Goal: Task Accomplishment & Management: Use online tool/utility

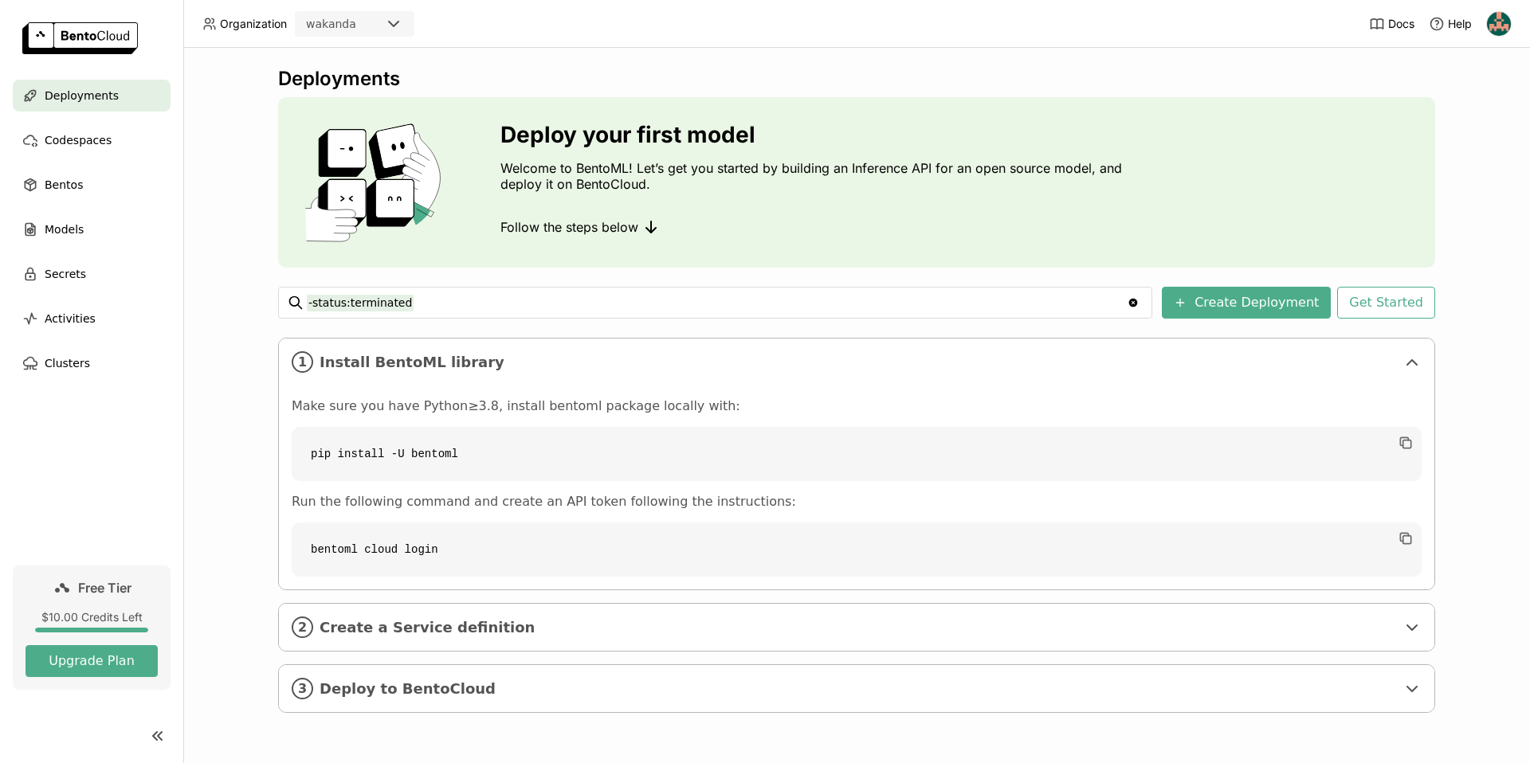
click at [719, 320] on div "Deployments Deploy your first model Welcome to BentoML! Let’s get you started b…" at bounding box center [856, 402] width 1157 height 670
click at [1379, 304] on button "Get Started" at bounding box center [1386, 303] width 98 height 32
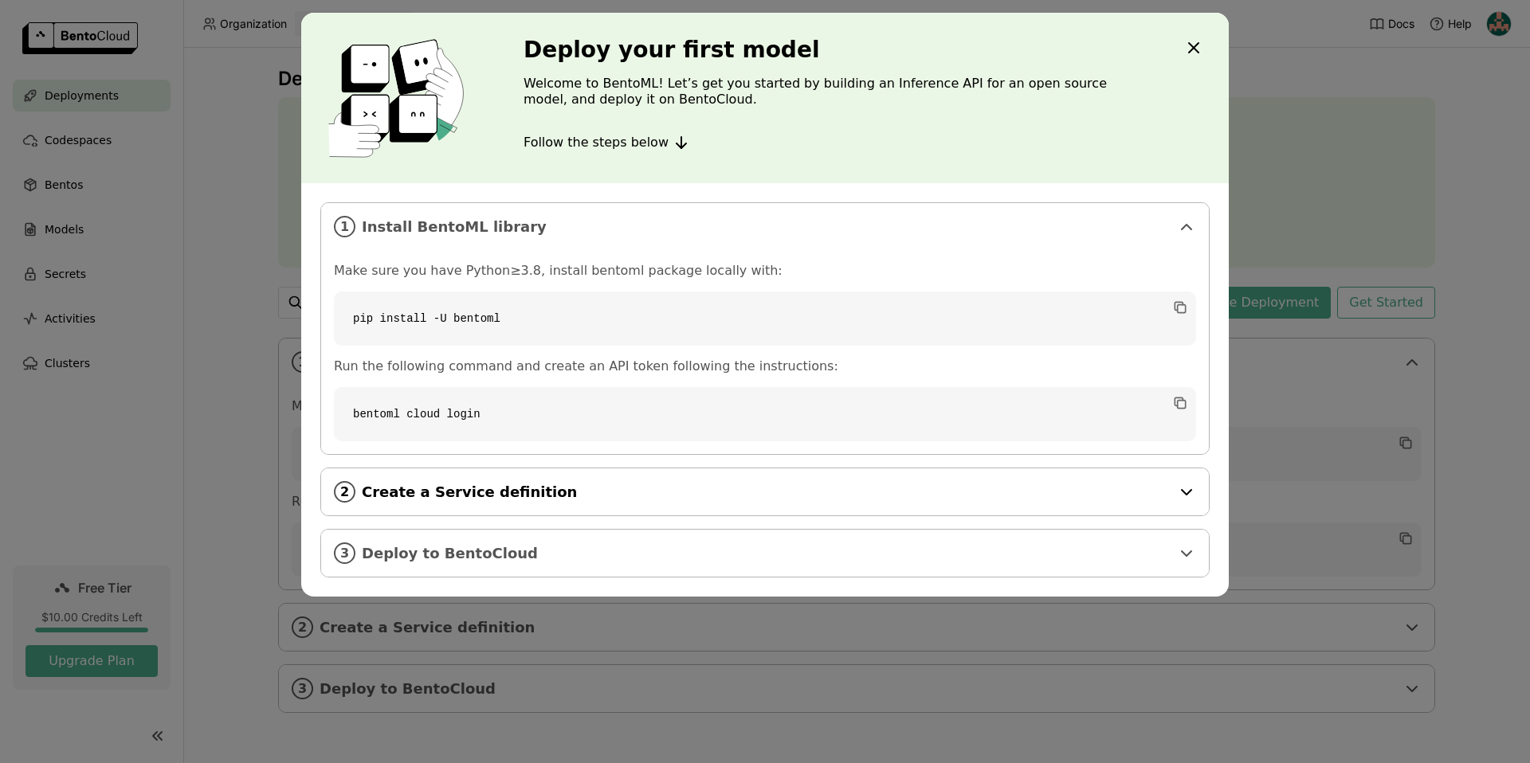
click at [1186, 492] on icon "dialog" at bounding box center [1187, 492] width 10 height 5
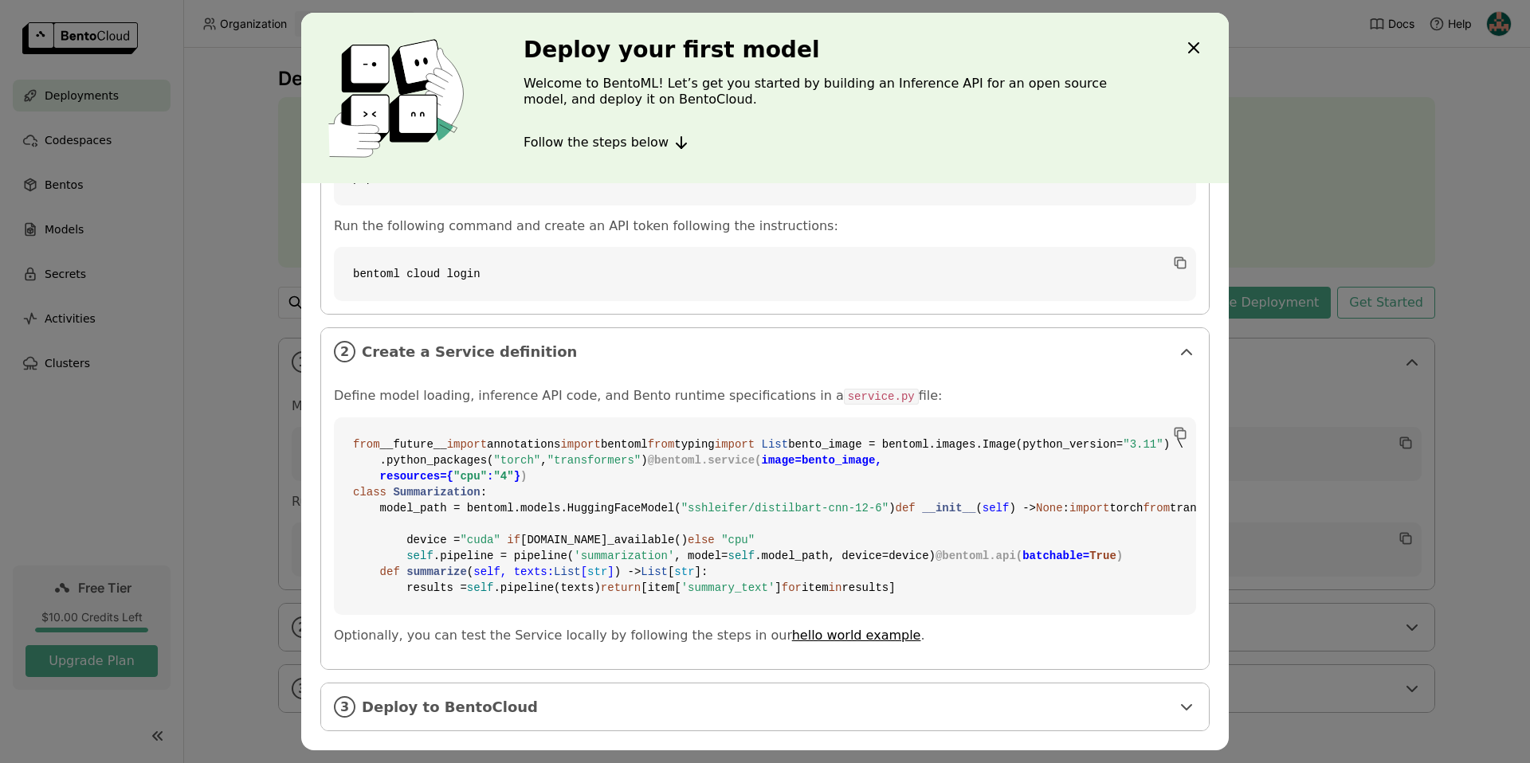
scroll to position [427, 0]
click at [1147, 705] on span "Deploy to BentoCloud" at bounding box center [766, 708] width 809 height 18
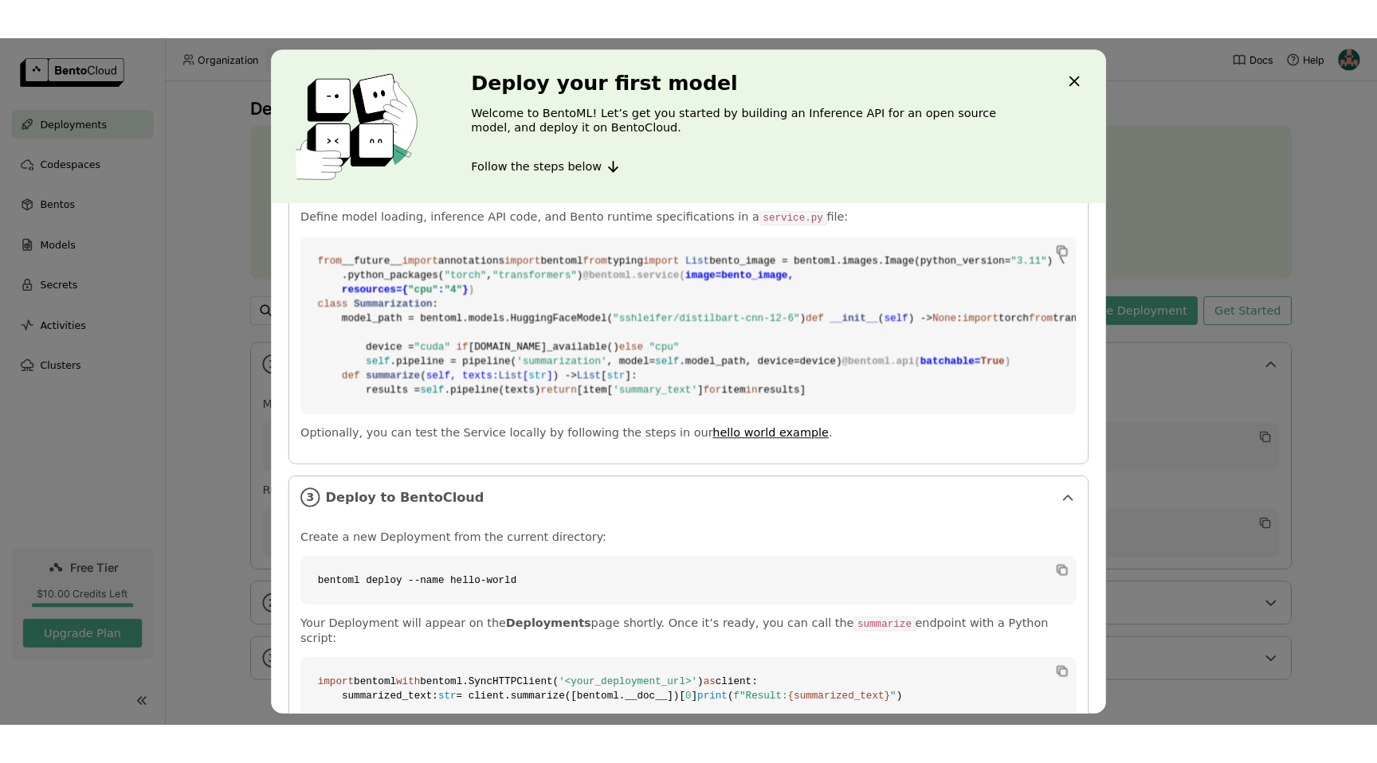
scroll to position [0, 0]
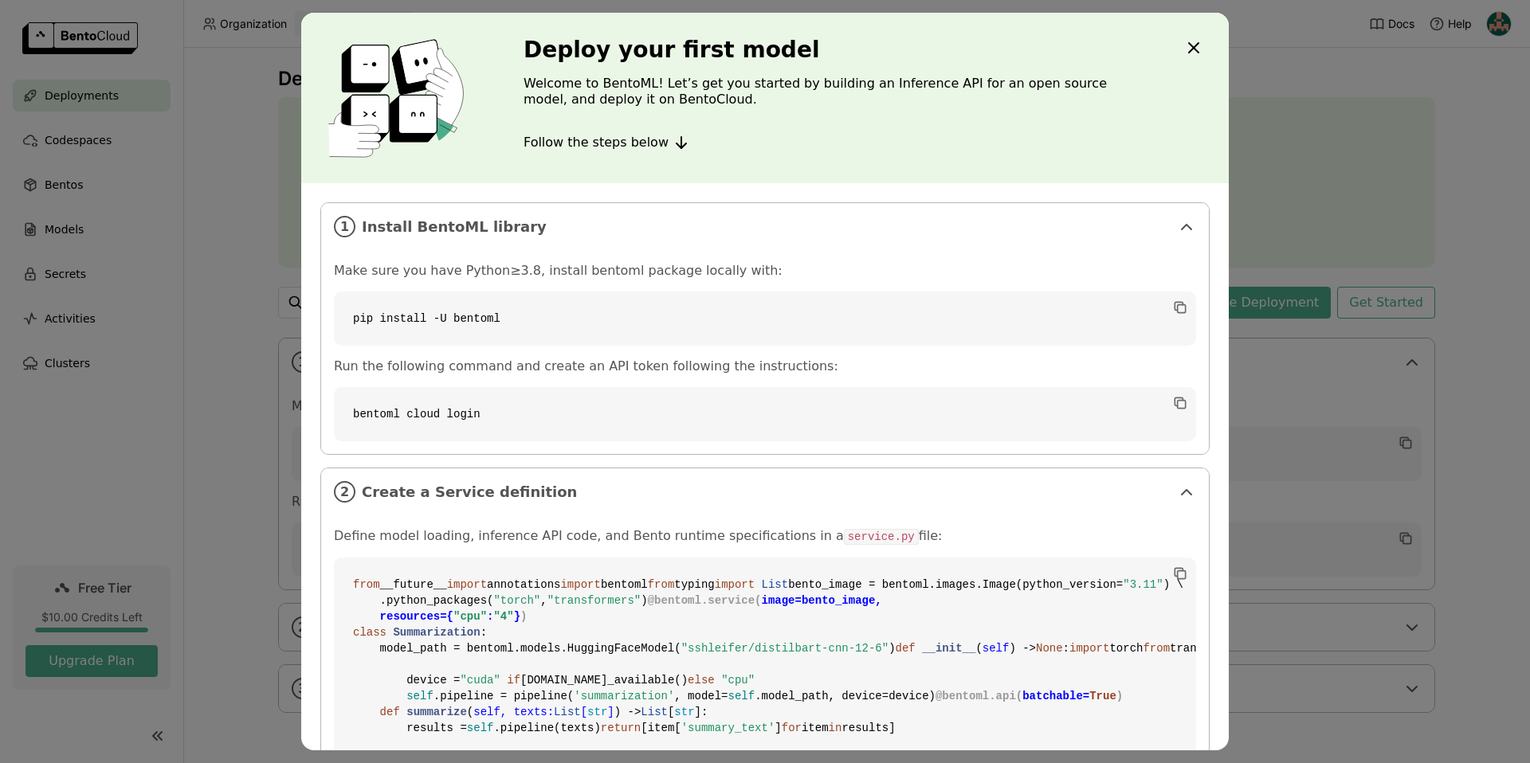
click at [1182, 41] on div "Deploy your first model Welcome to BentoML! Let’s get you started by building a…" at bounding box center [764, 98] width 927 height 171
click at [1197, 58] on div "Close" at bounding box center [1193, 49] width 19 height 22
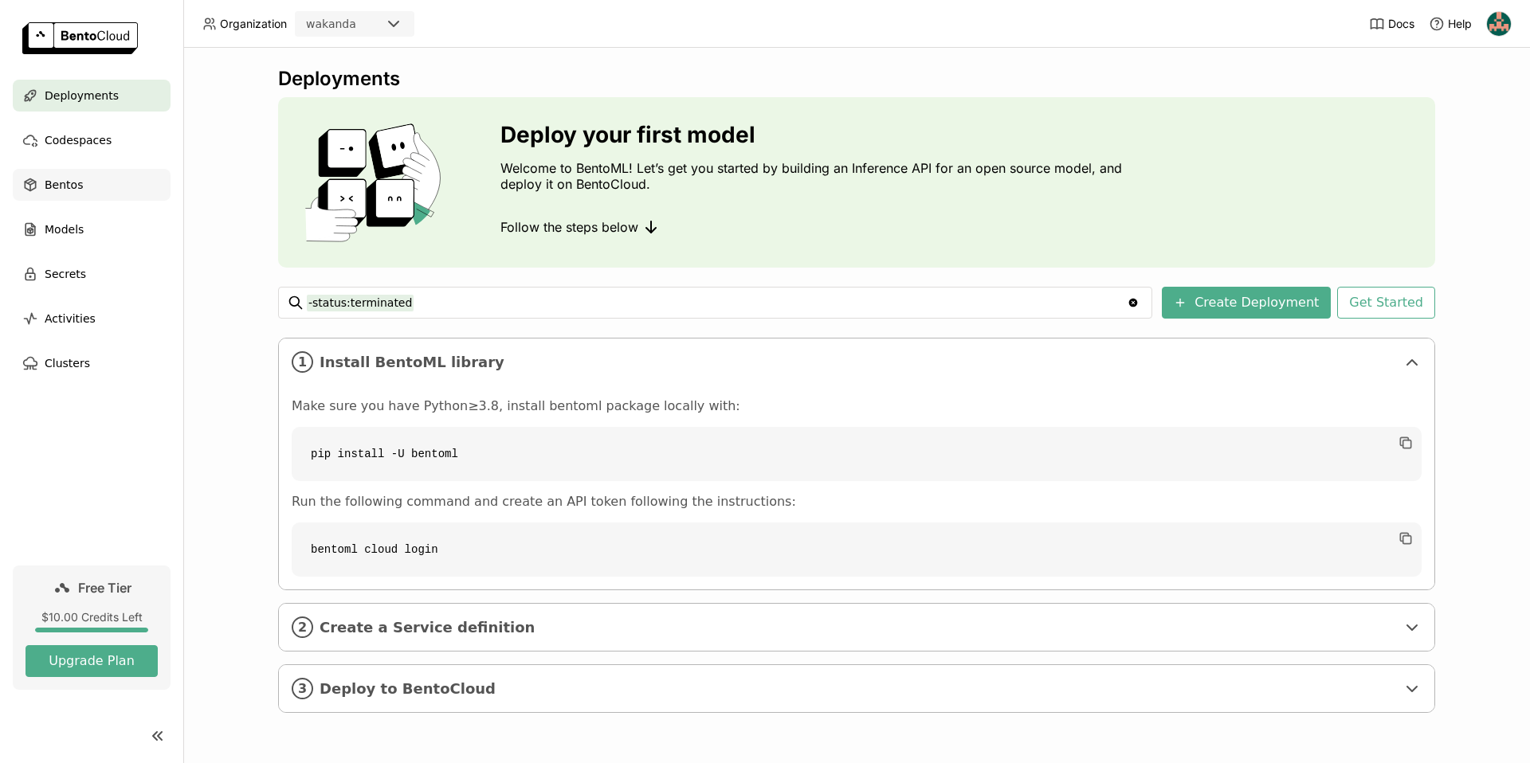
click at [47, 180] on span "Bentos" at bounding box center [64, 184] width 38 height 19
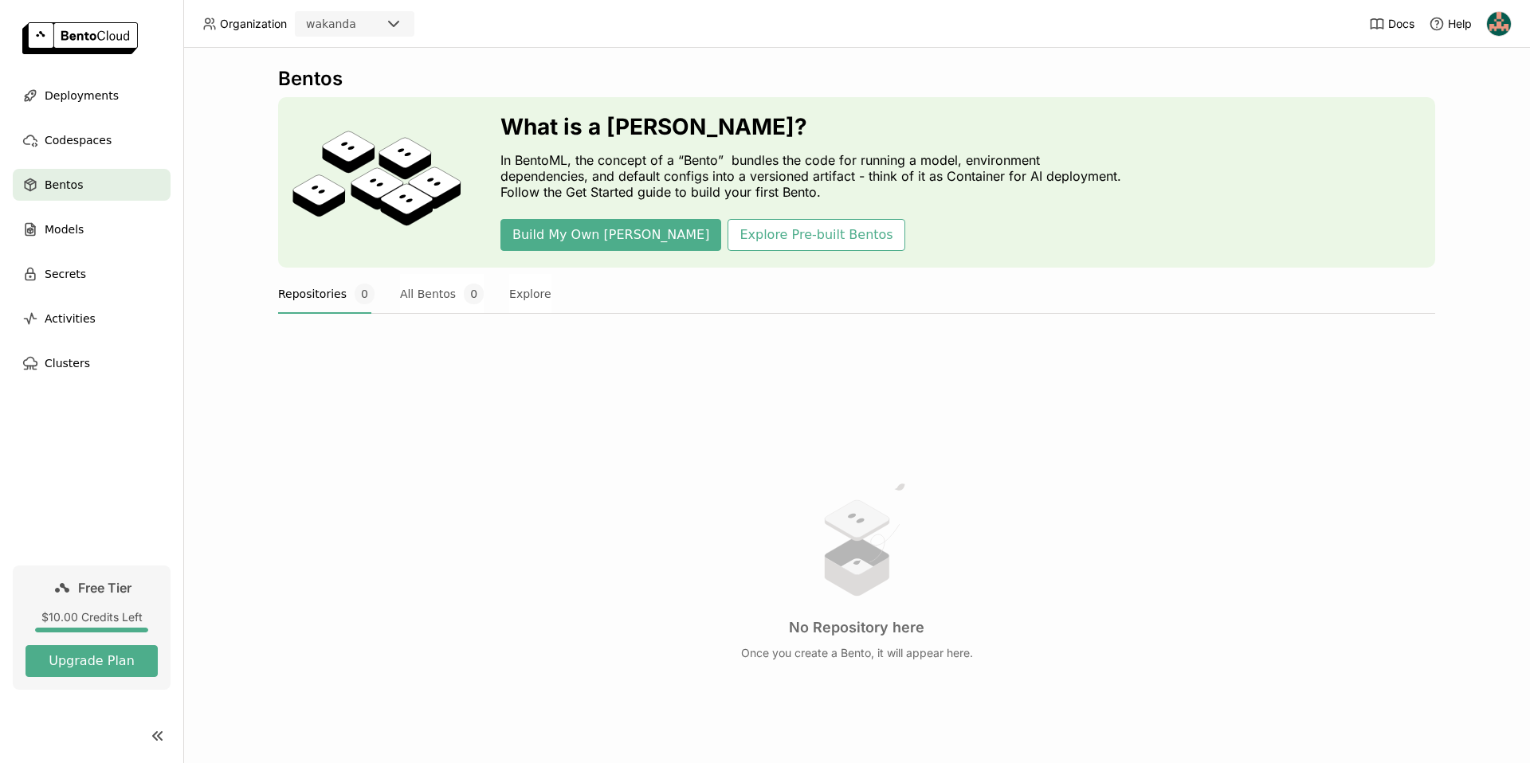
click at [19, 120] on ul "Deployments Codespaces Bentos Models Secrets Activities Clusters" at bounding box center [91, 230] width 183 height 300
click at [47, 127] on div "Codespaces" at bounding box center [92, 140] width 158 height 32
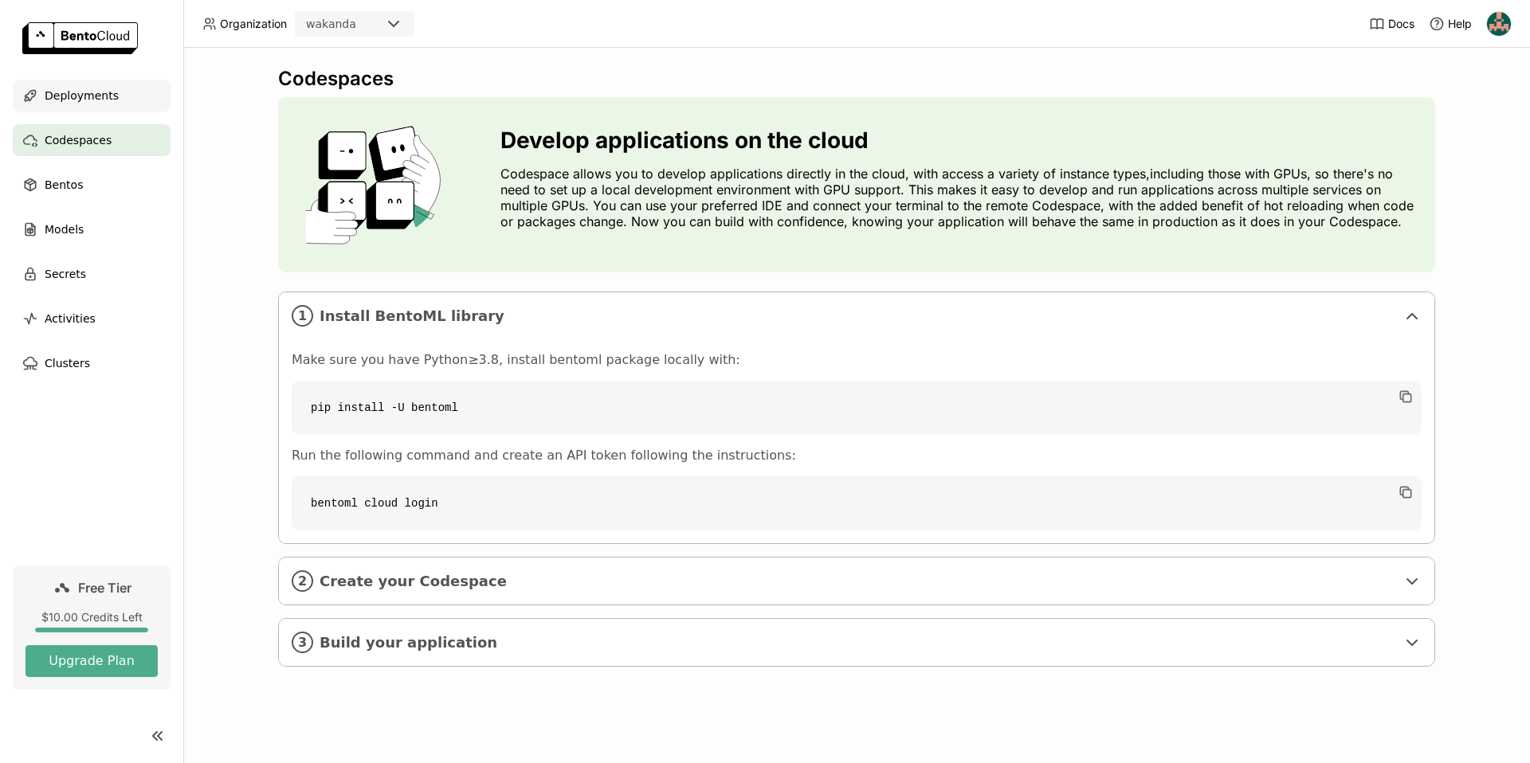
click at [45, 86] on span "Deployments" at bounding box center [82, 95] width 74 height 19
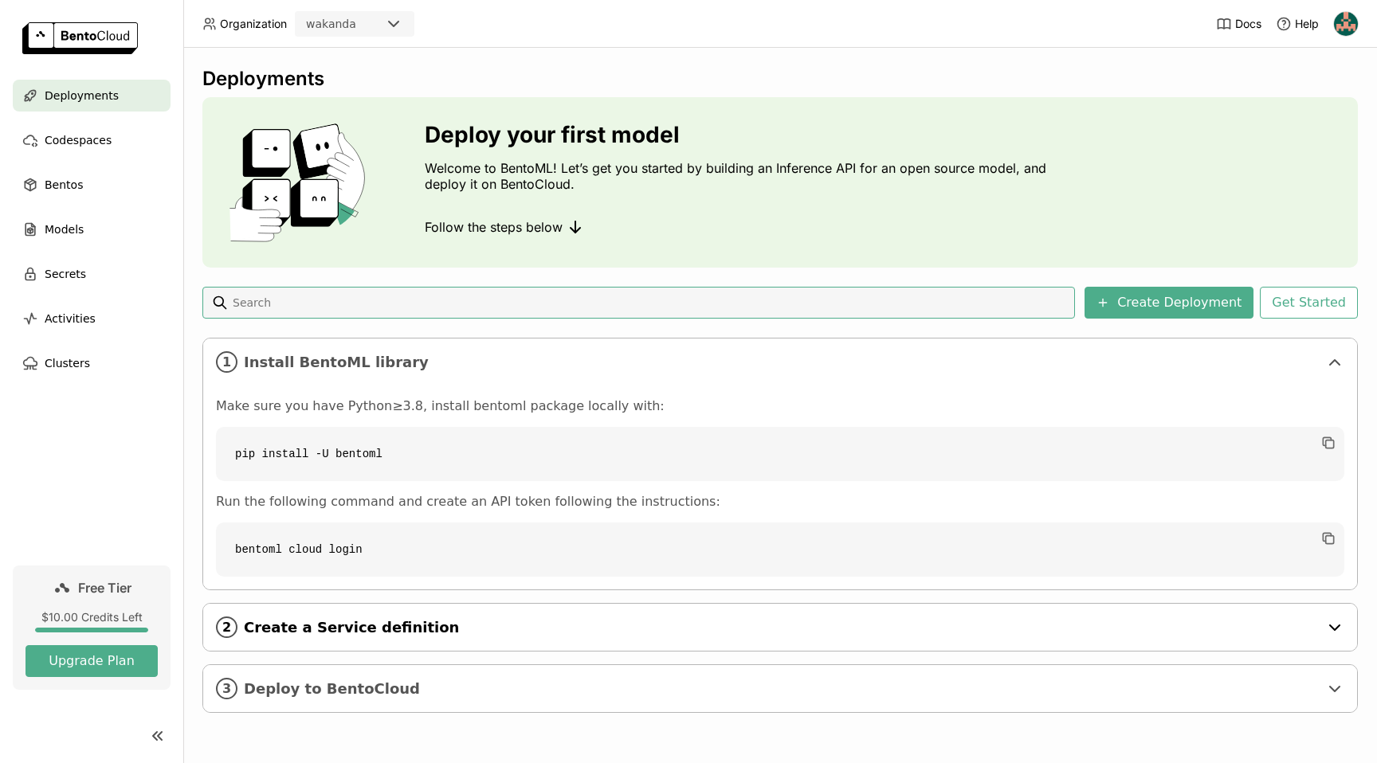
click at [646, 630] on span "Create a Service definition" at bounding box center [781, 628] width 1075 height 18
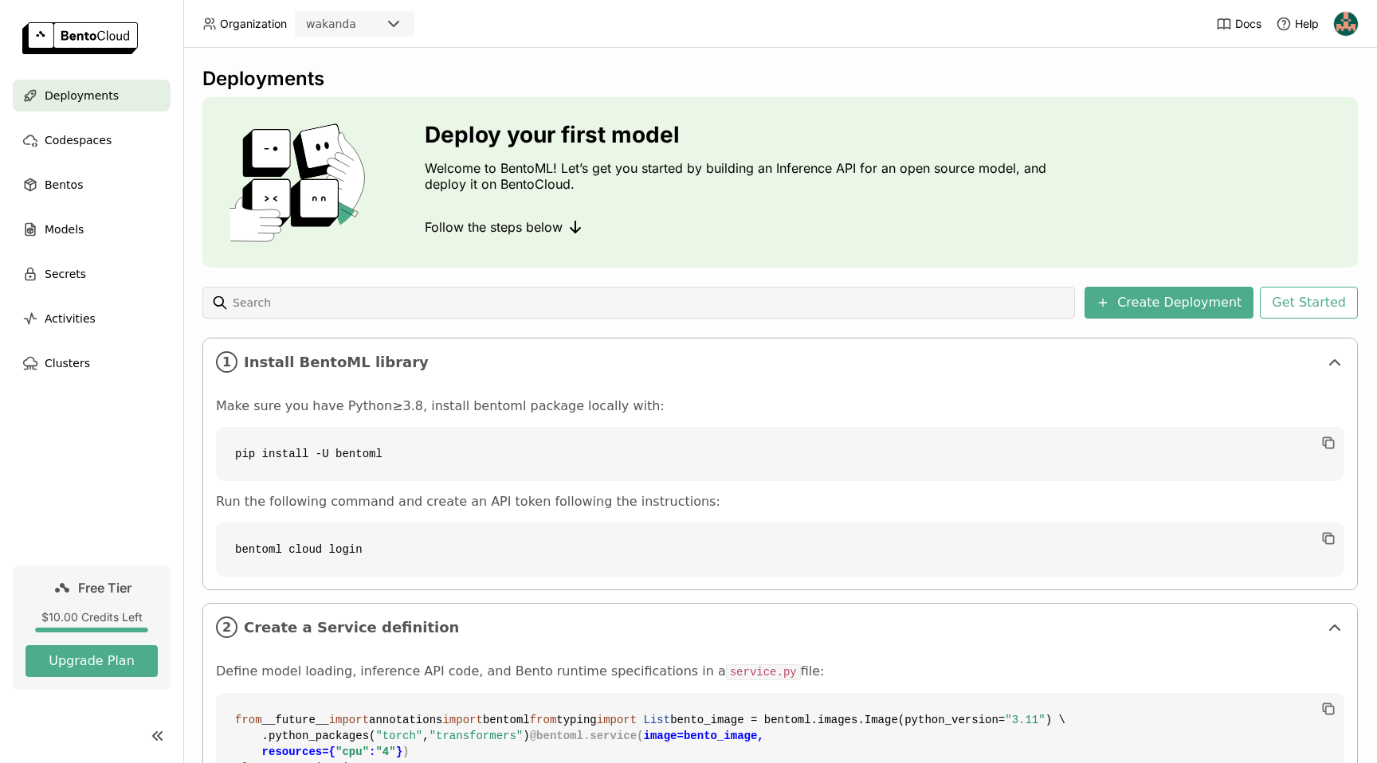
scroll to position [574, 0]
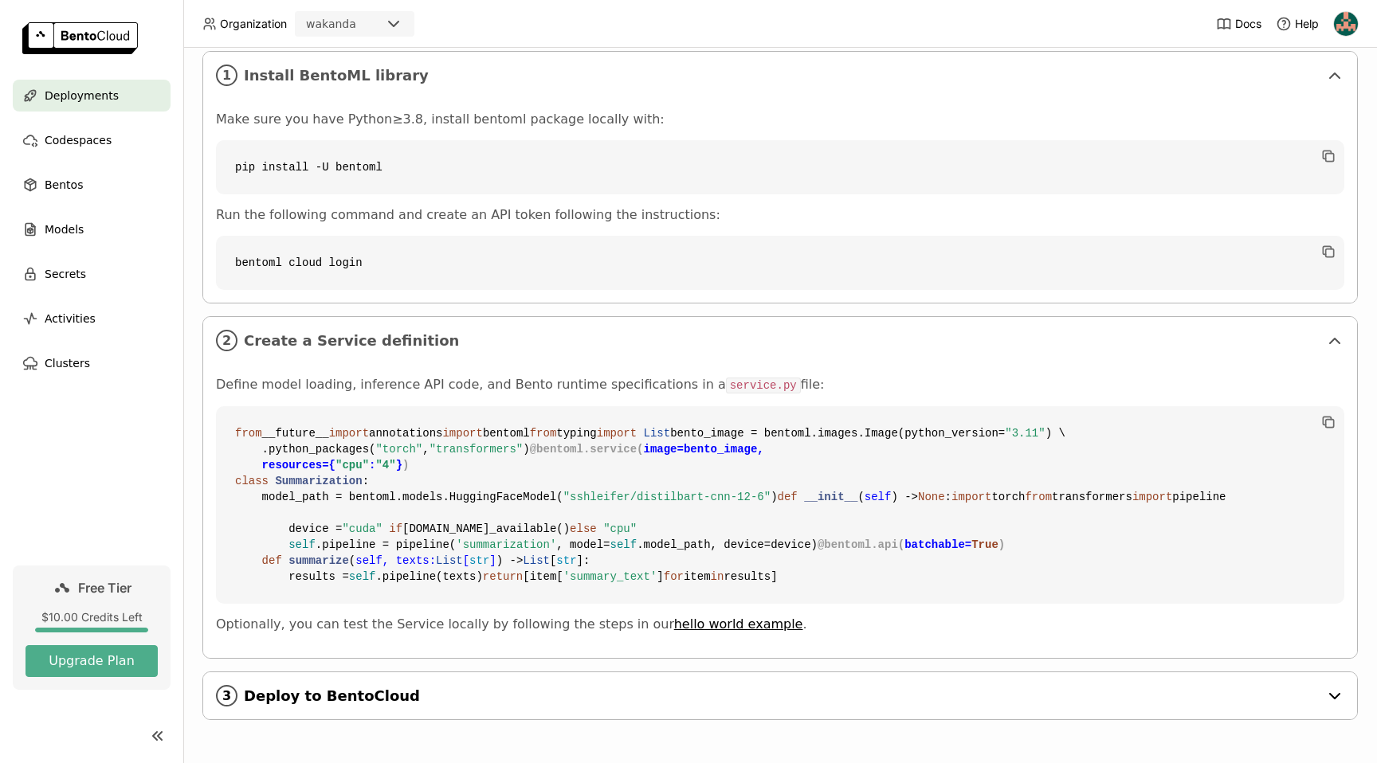
click at [592, 682] on div "3 Deploy to BentoCloud" at bounding box center [780, 696] width 1154 height 47
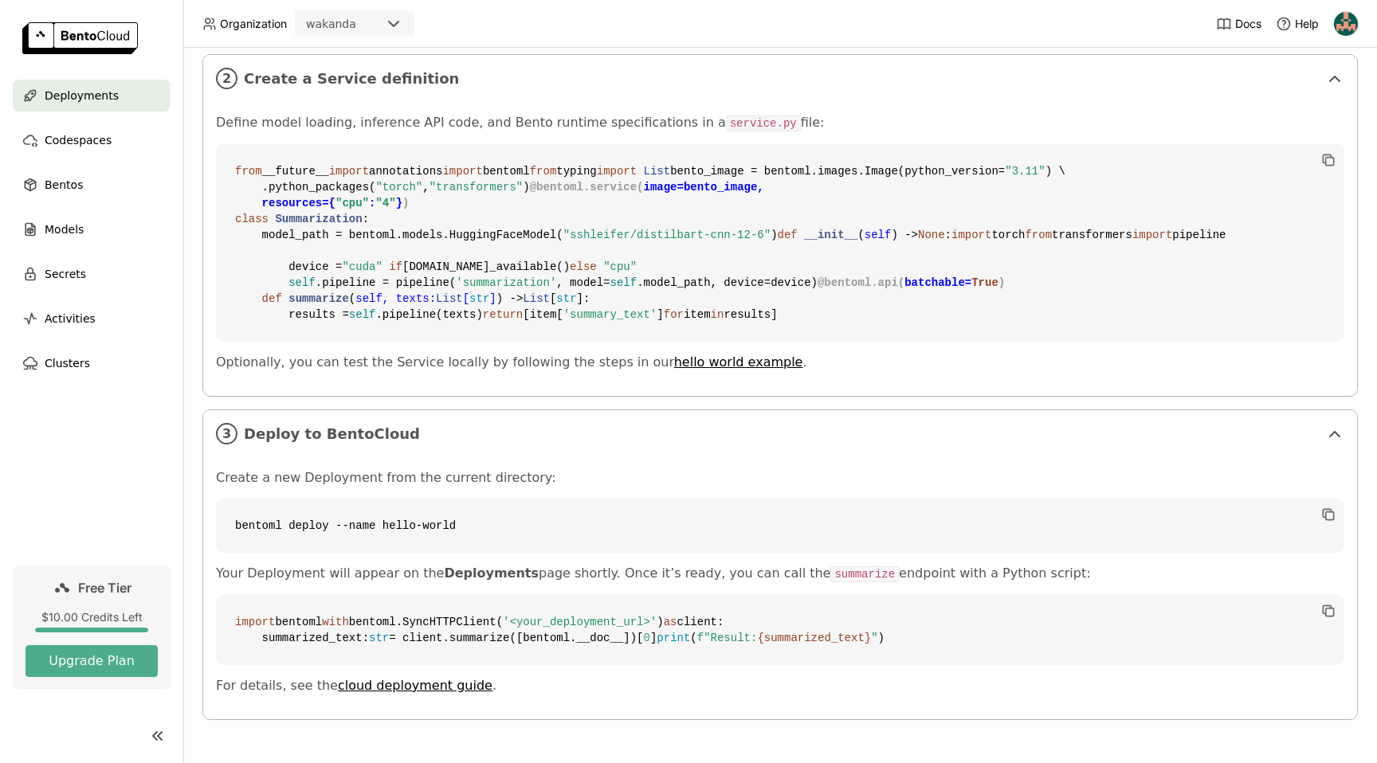
scroll to position [884, 0]
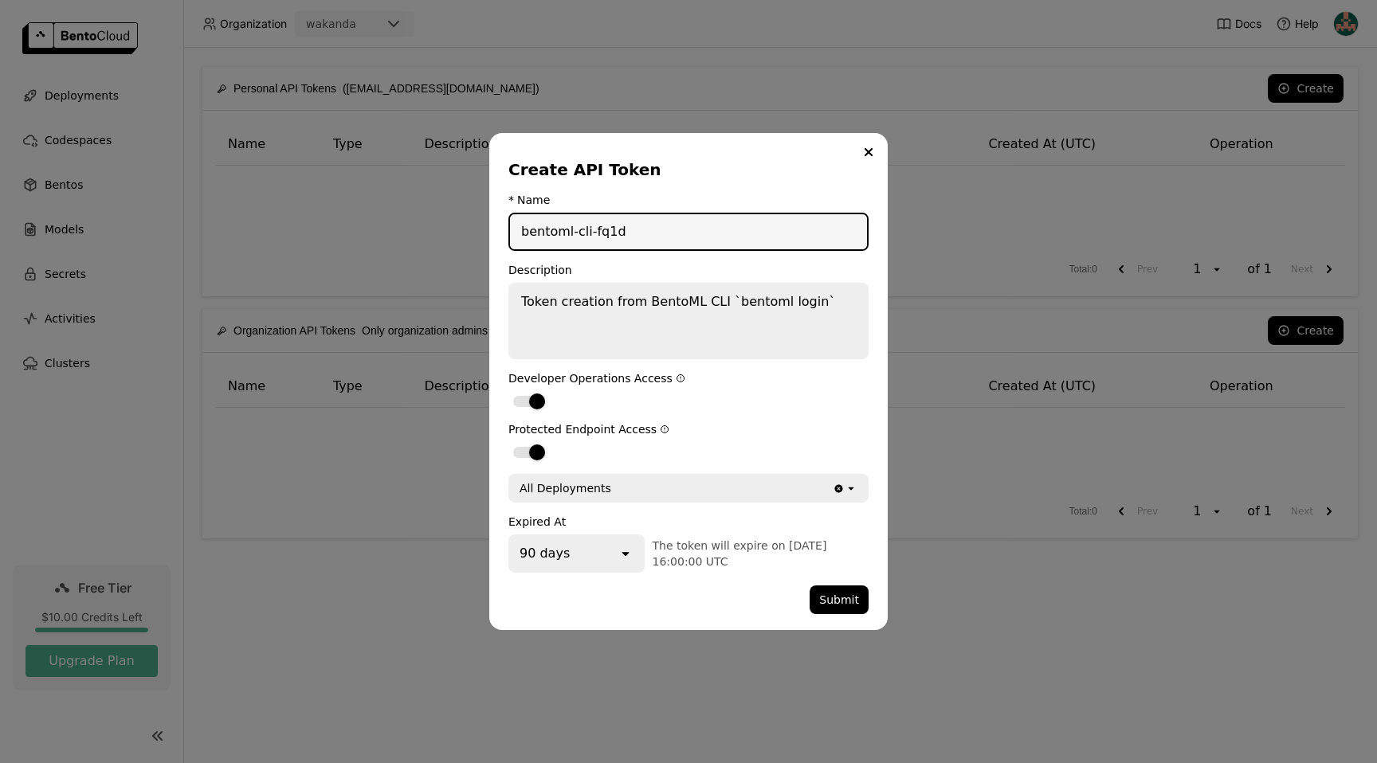
click at [632, 601] on div "dialog" at bounding box center [658, 600] width 301 height 29
click at [845, 599] on button "Submit" at bounding box center [839, 600] width 59 height 29
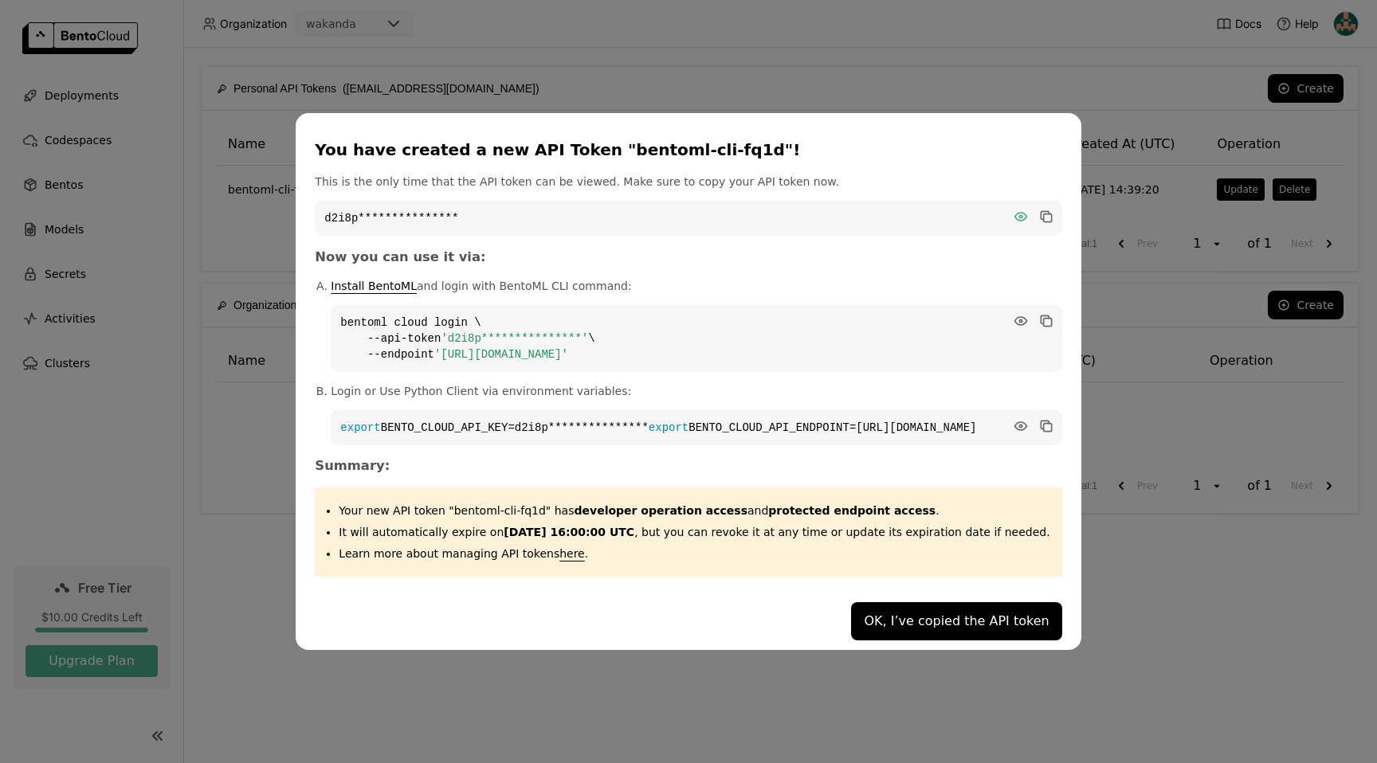
click at [1014, 213] on icon "dialog" at bounding box center [1020, 217] width 12 height 8
click at [1038, 215] on icon "dialog" at bounding box center [1046, 217] width 16 height 16
click at [955, 637] on button "OK, I’ve copied the API token" at bounding box center [956, 621] width 210 height 38
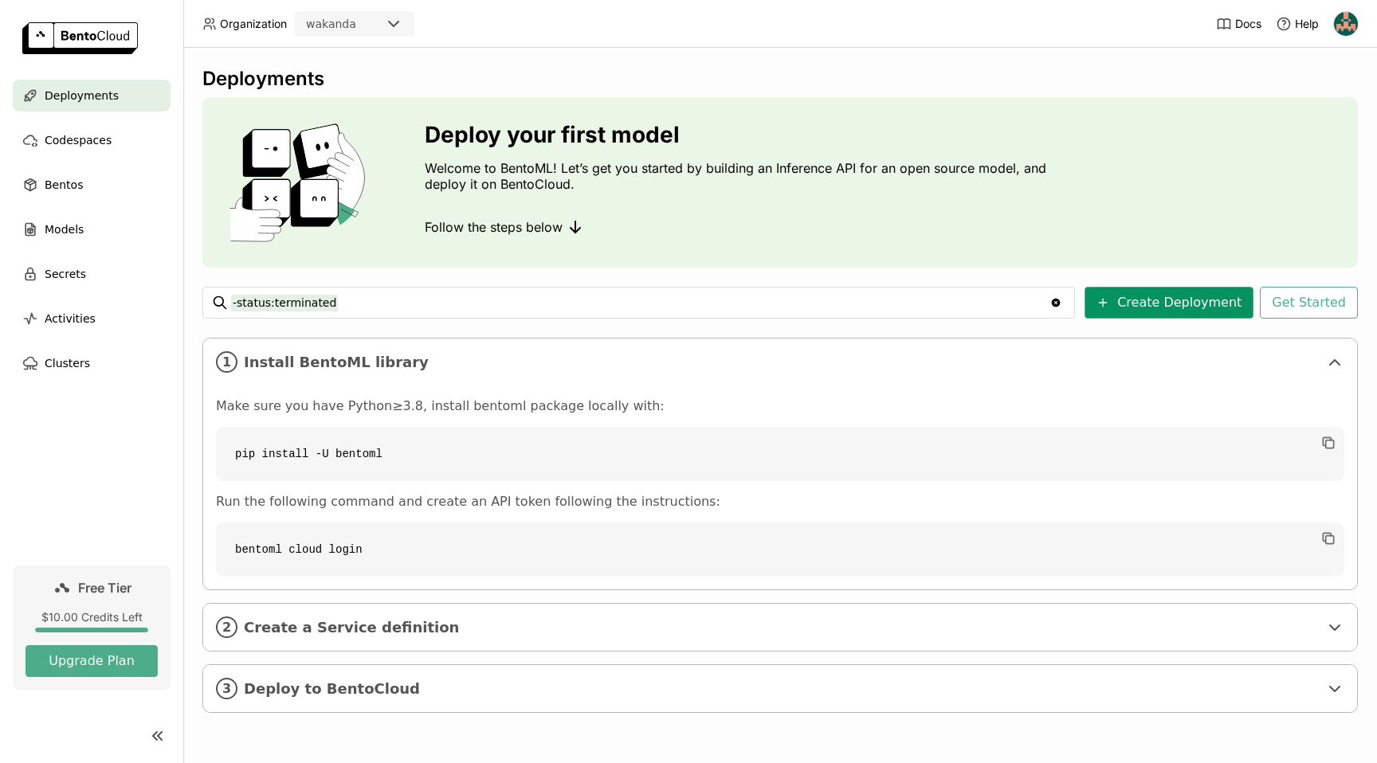
click at [1163, 312] on button "Create Deployment" at bounding box center [1168, 303] width 169 height 32
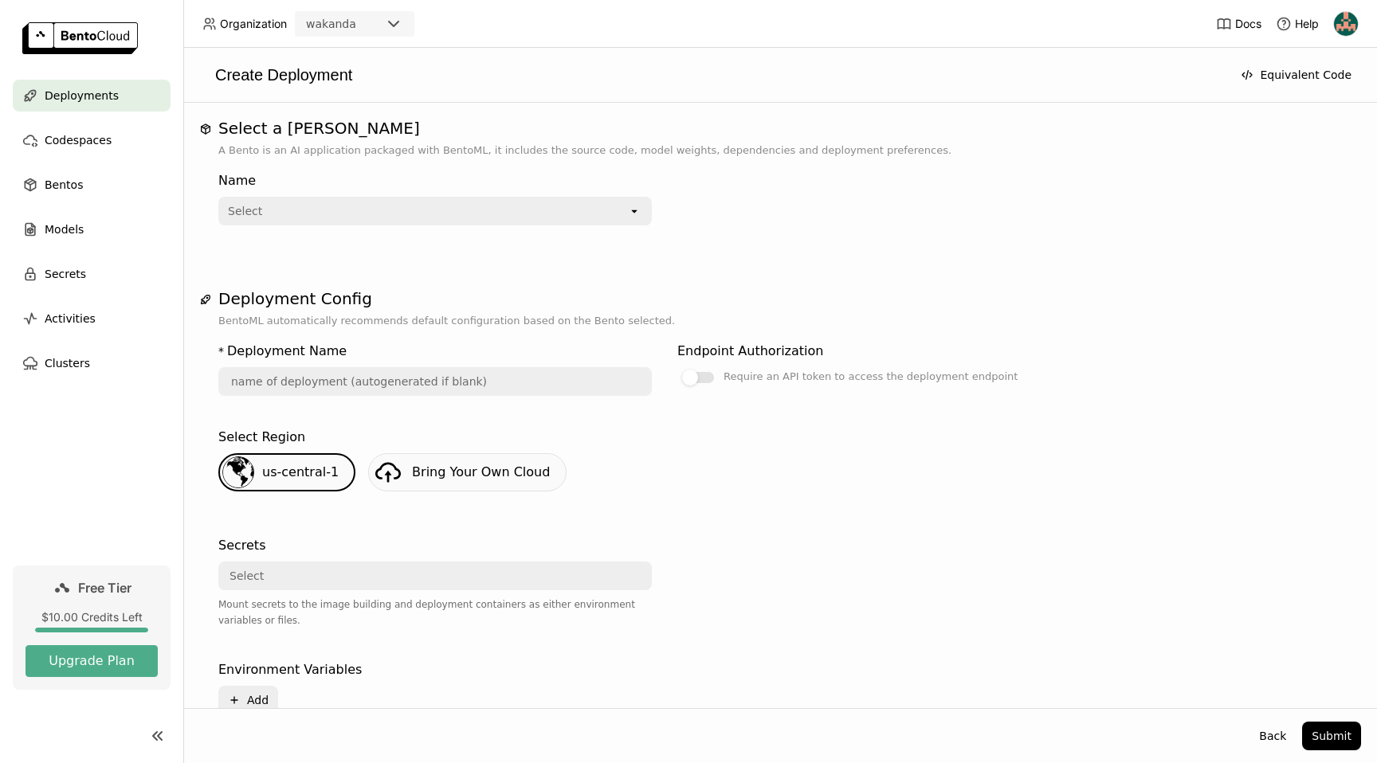
click at [638, 210] on icon "open" at bounding box center [634, 211] width 13 height 13
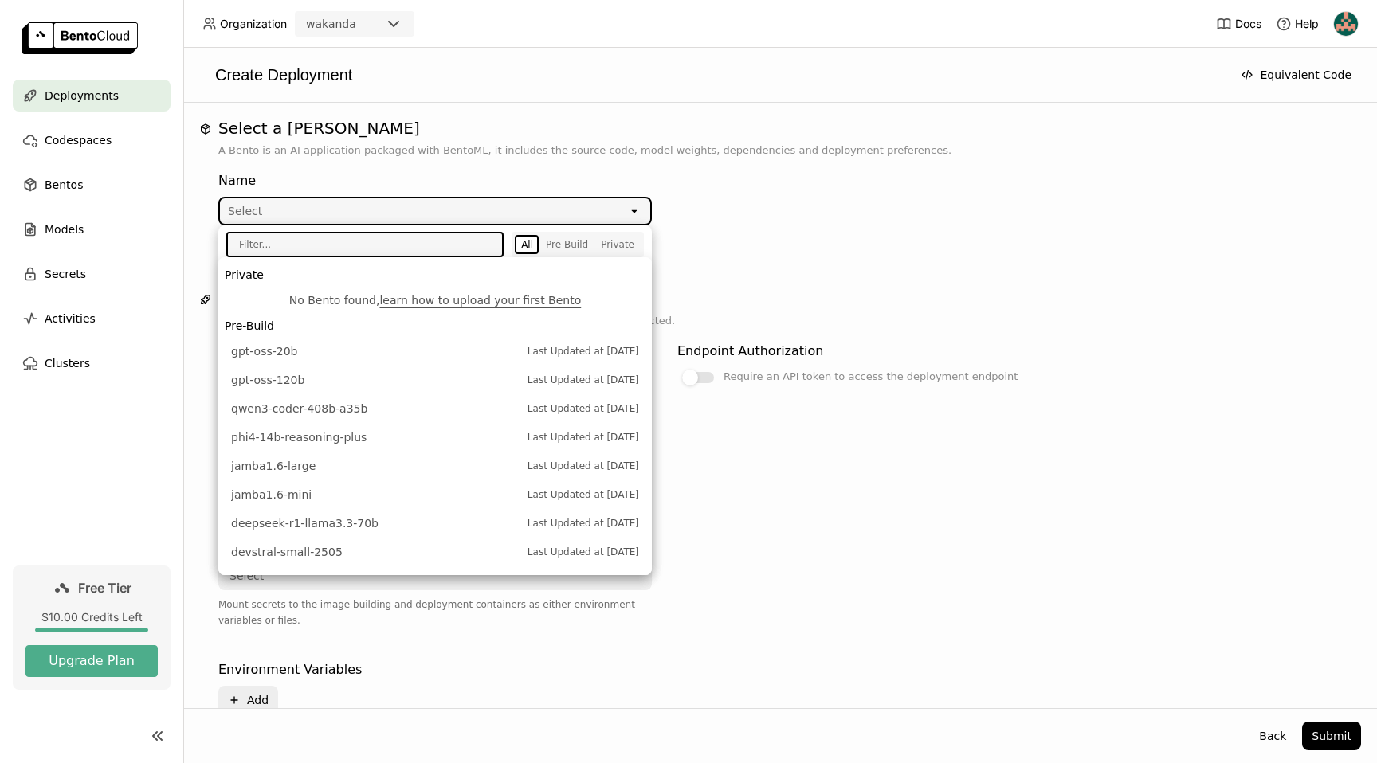
click at [842, 233] on div "Name Select open" at bounding box center [780, 205] width 1124 height 92
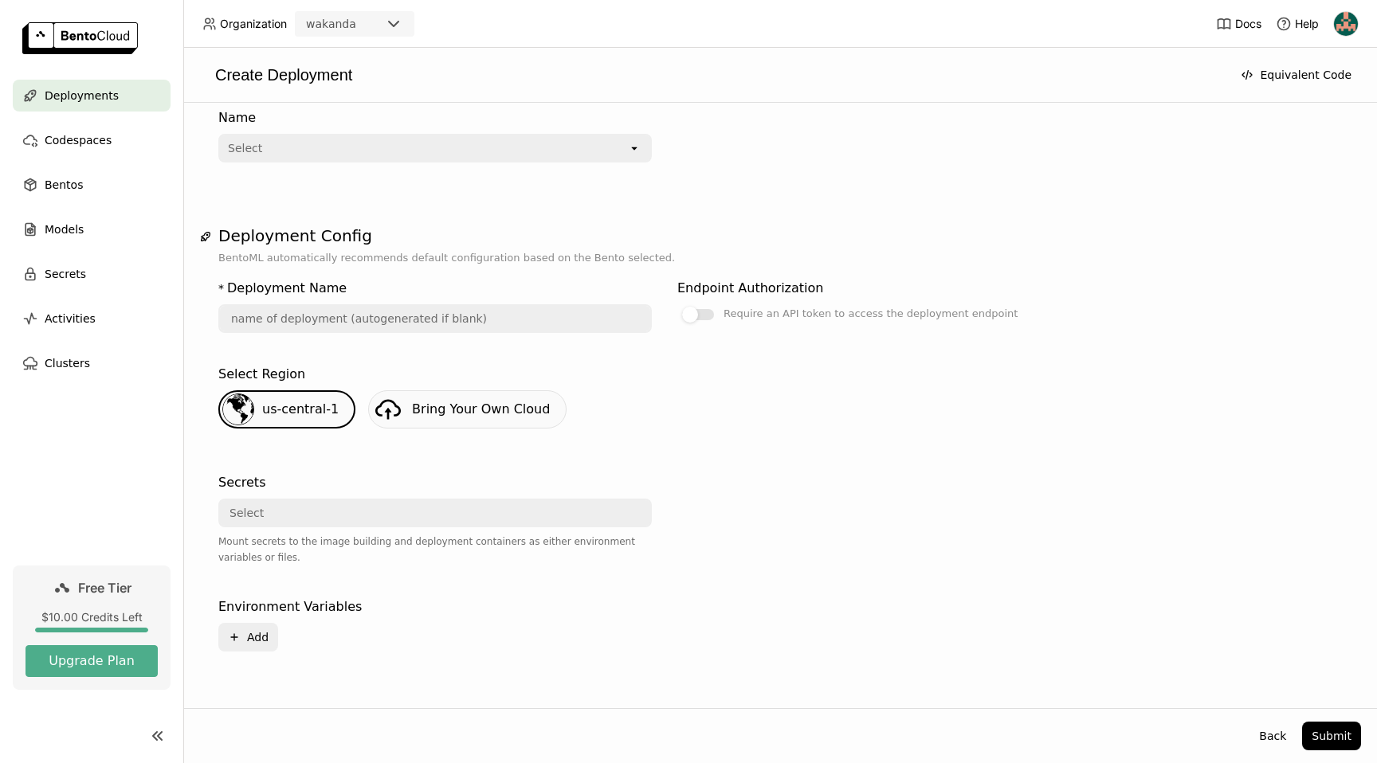
scroll to position [99, 0]
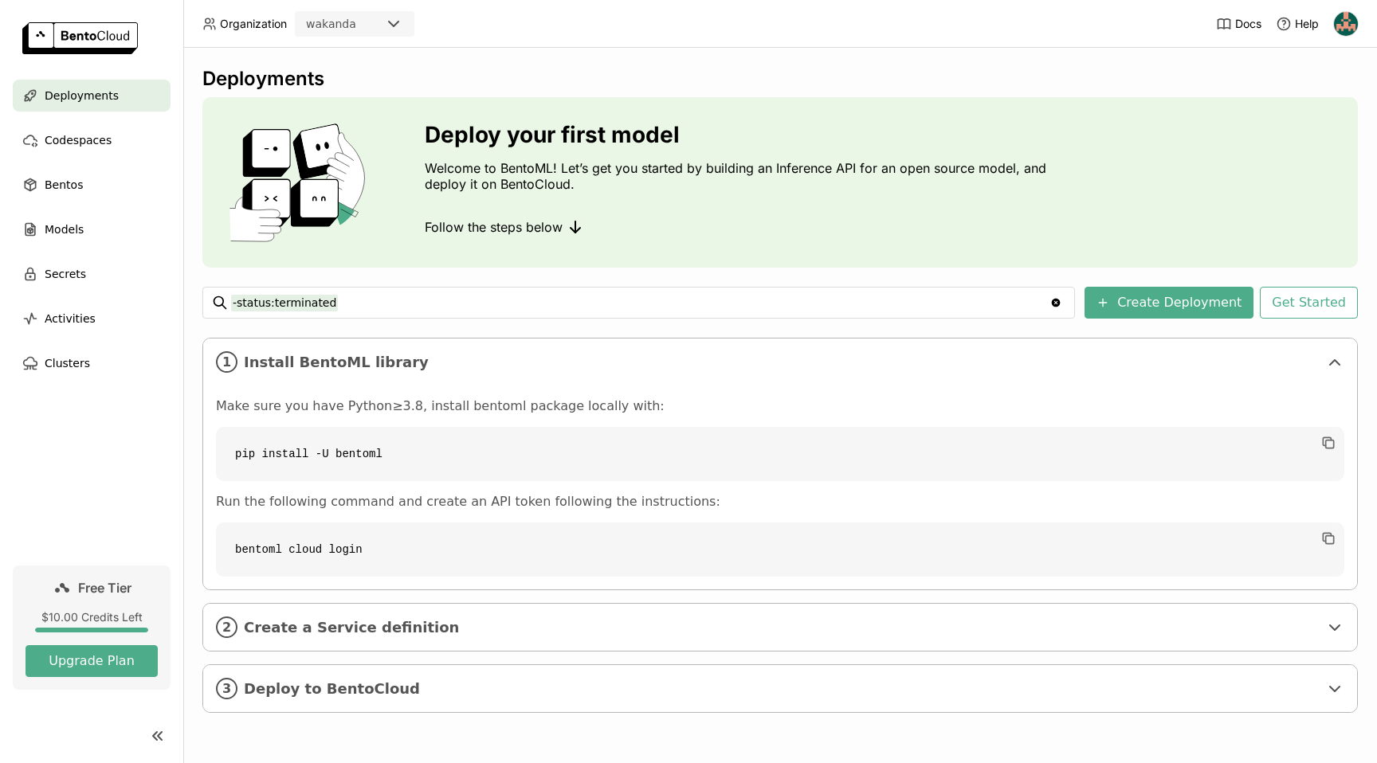
click at [920, 122] on h3 "Deploy your first model" at bounding box center [739, 134] width 629 height 25
